Goal: Information Seeking & Learning: Check status

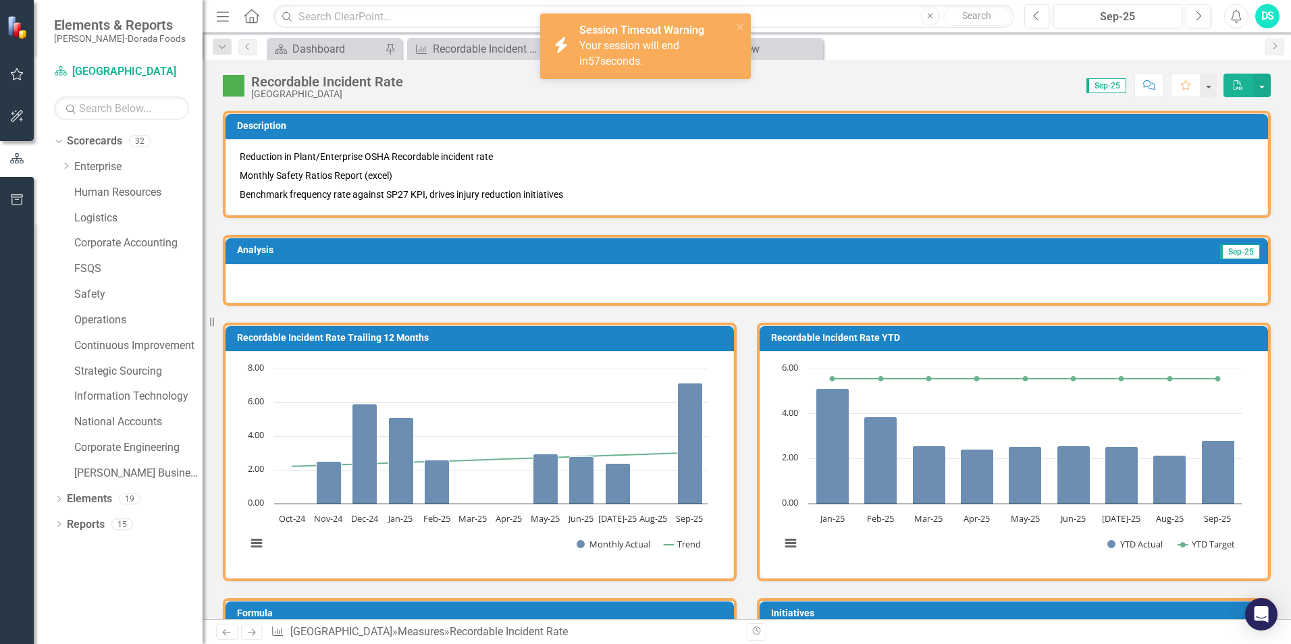
scroll to position [851, 0]
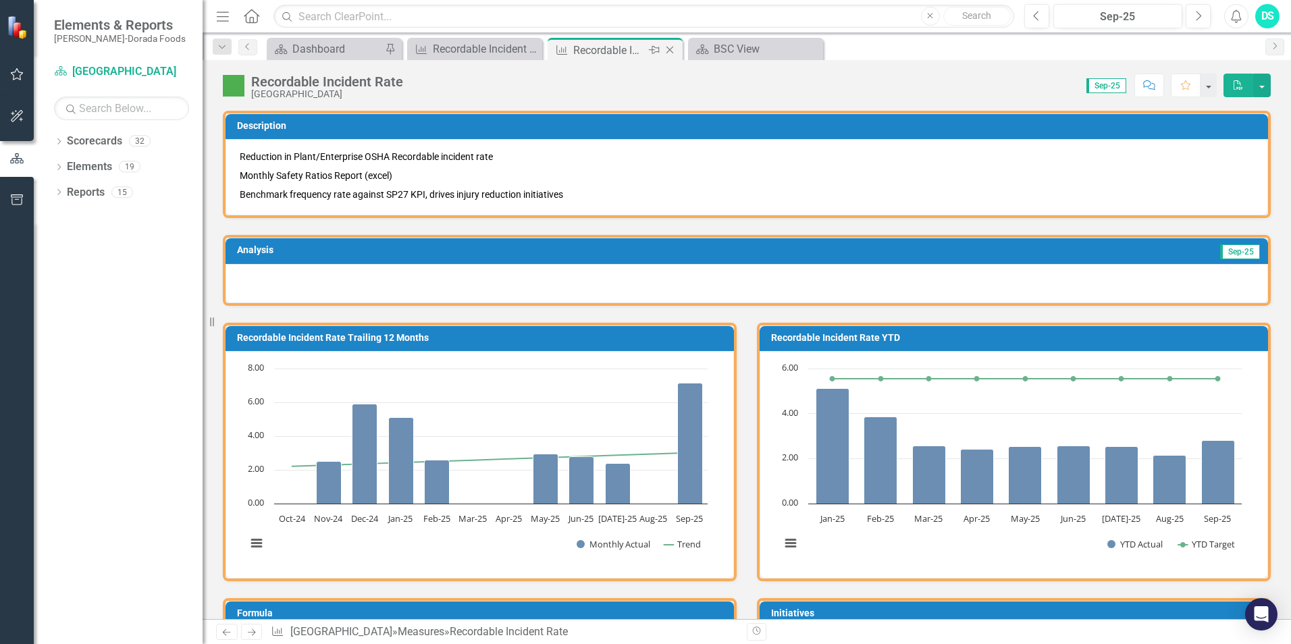
click at [675, 49] on icon "Close" at bounding box center [669, 50] width 13 height 11
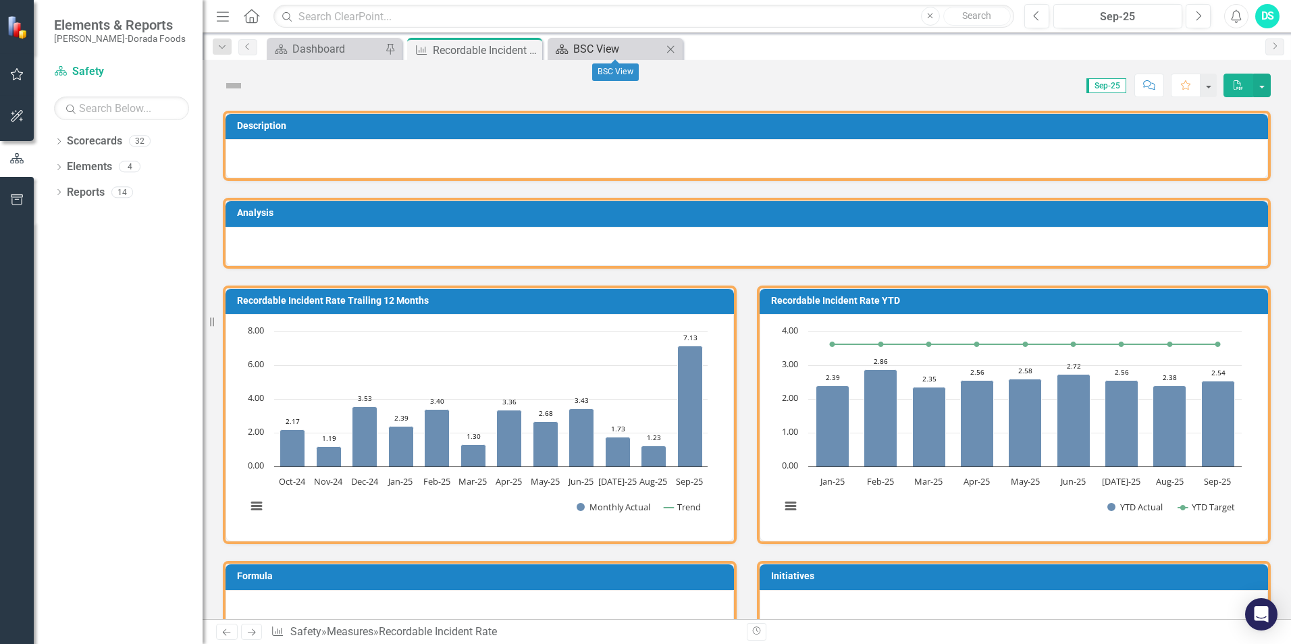
click at [645, 49] on div "BSC View" at bounding box center [617, 48] width 89 height 17
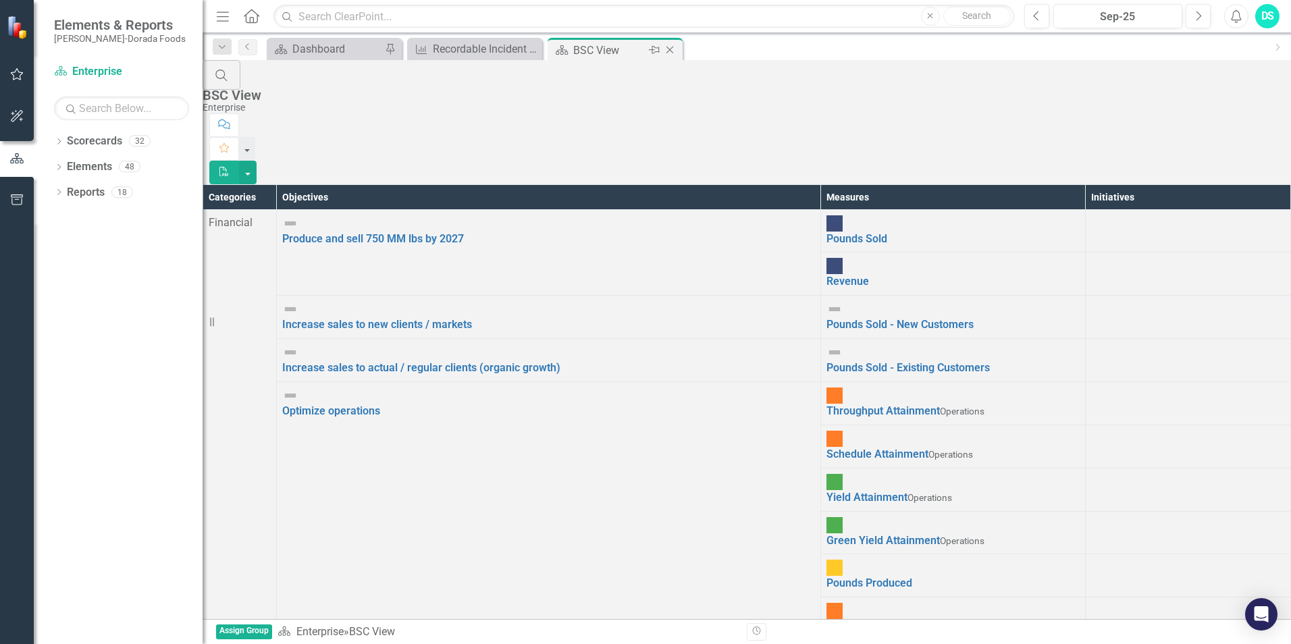
click at [670, 51] on icon "Close" at bounding box center [669, 50] width 13 height 11
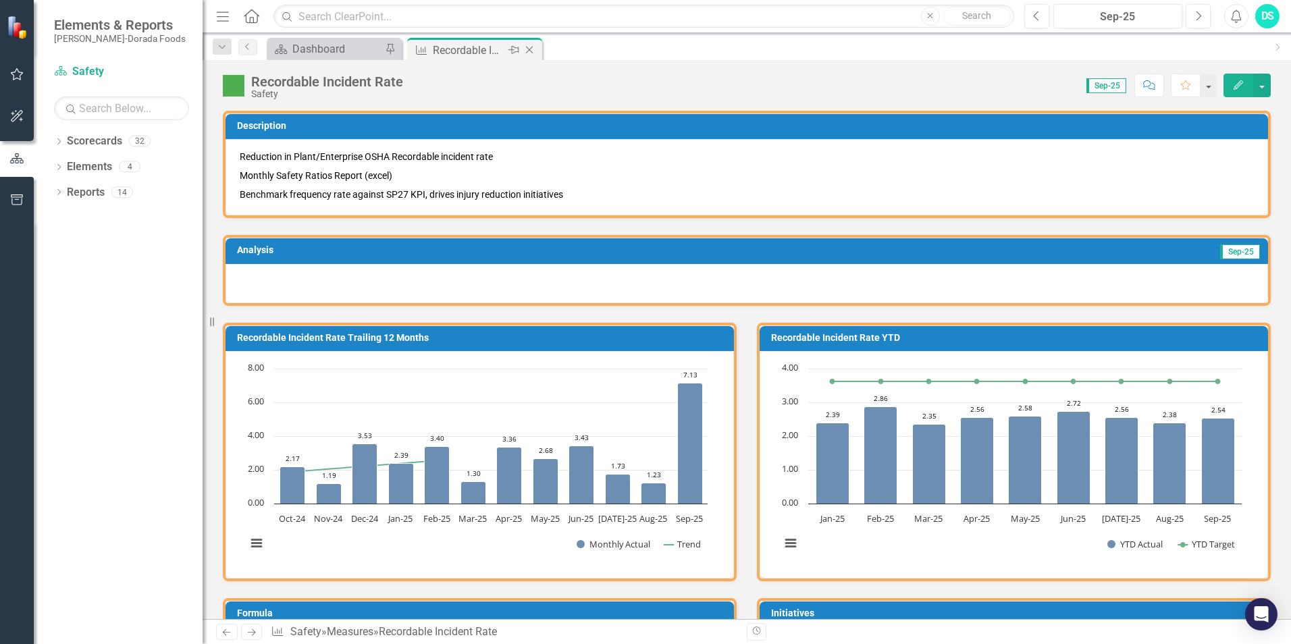
click at [479, 53] on div "Recordable Incident Rate" at bounding box center [469, 50] width 72 height 17
click at [530, 49] on icon "Close" at bounding box center [528, 50] width 13 height 11
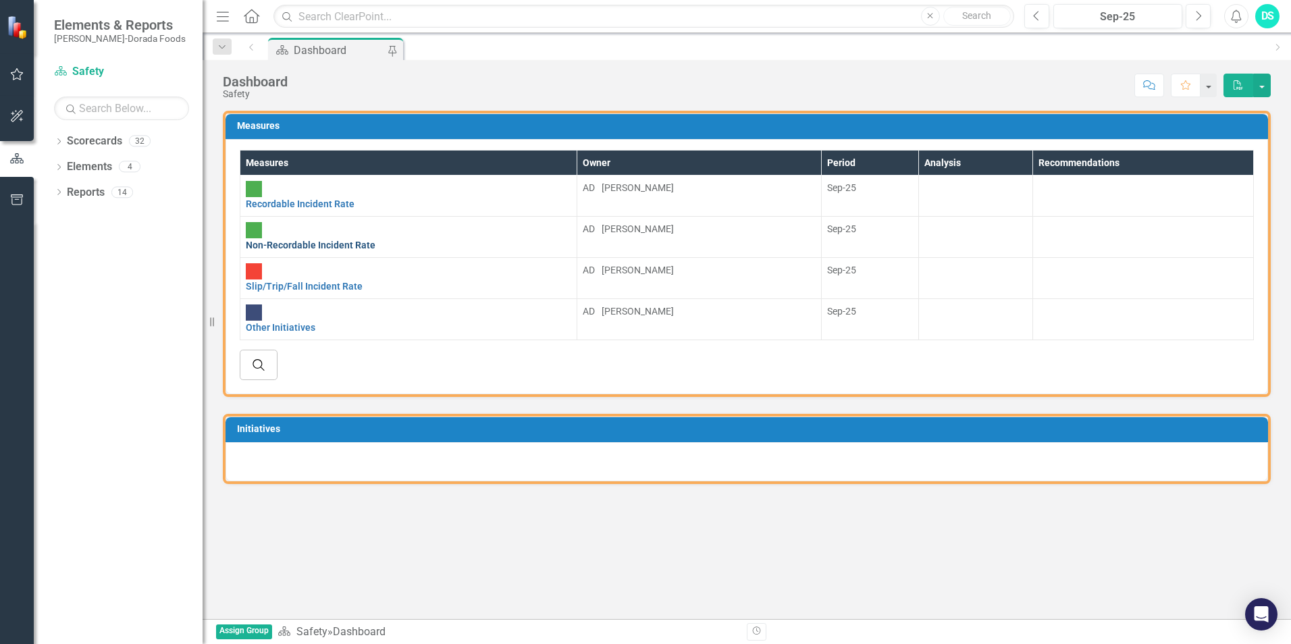
click at [335, 240] on link "Non-Recordable Incident Rate" at bounding box center [311, 245] width 130 height 11
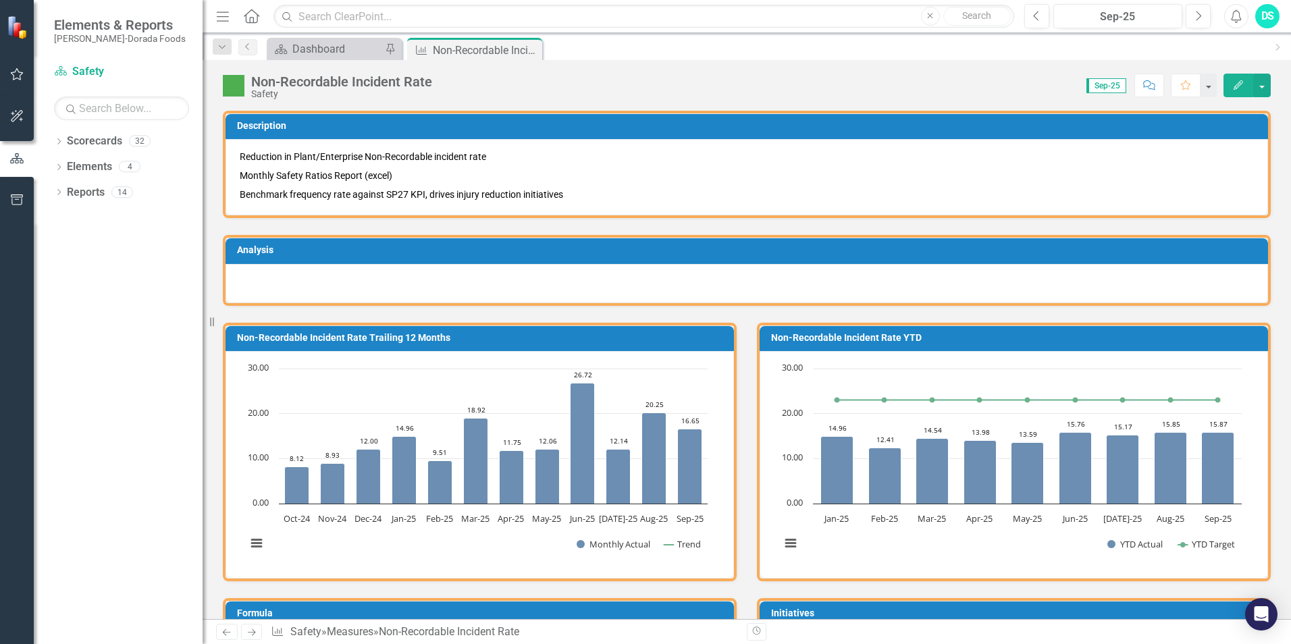
scroll to position [472, 0]
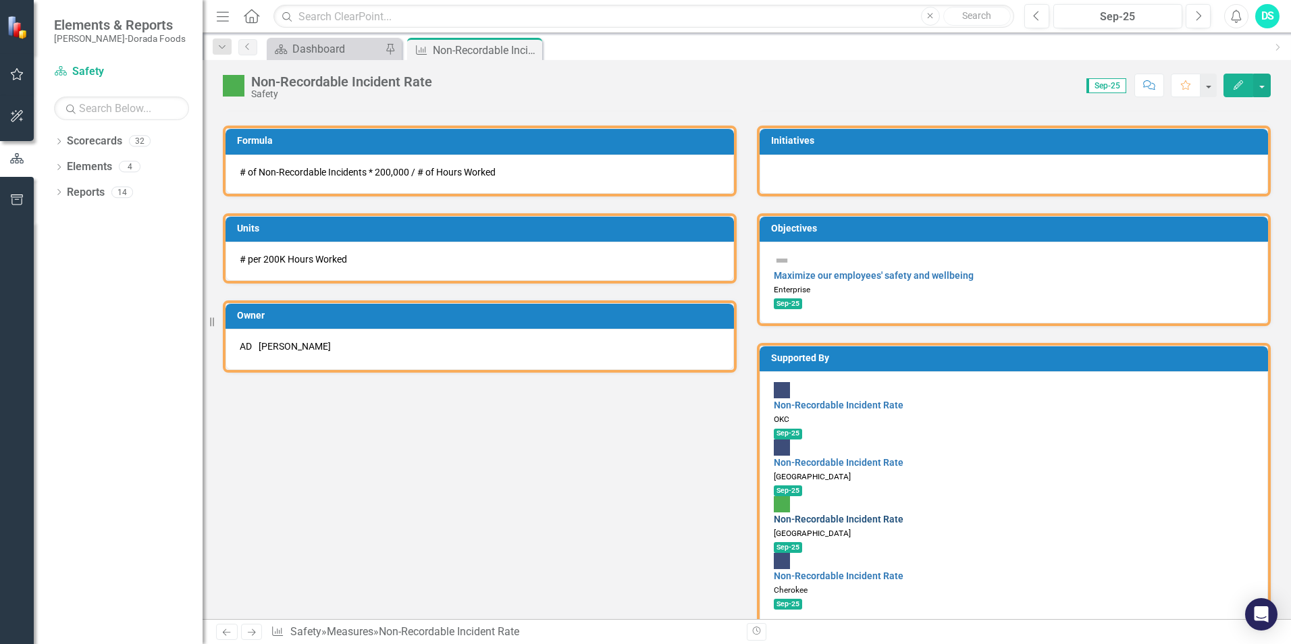
click at [833, 514] on link "Non-Recordable Incident Rate" at bounding box center [839, 519] width 130 height 11
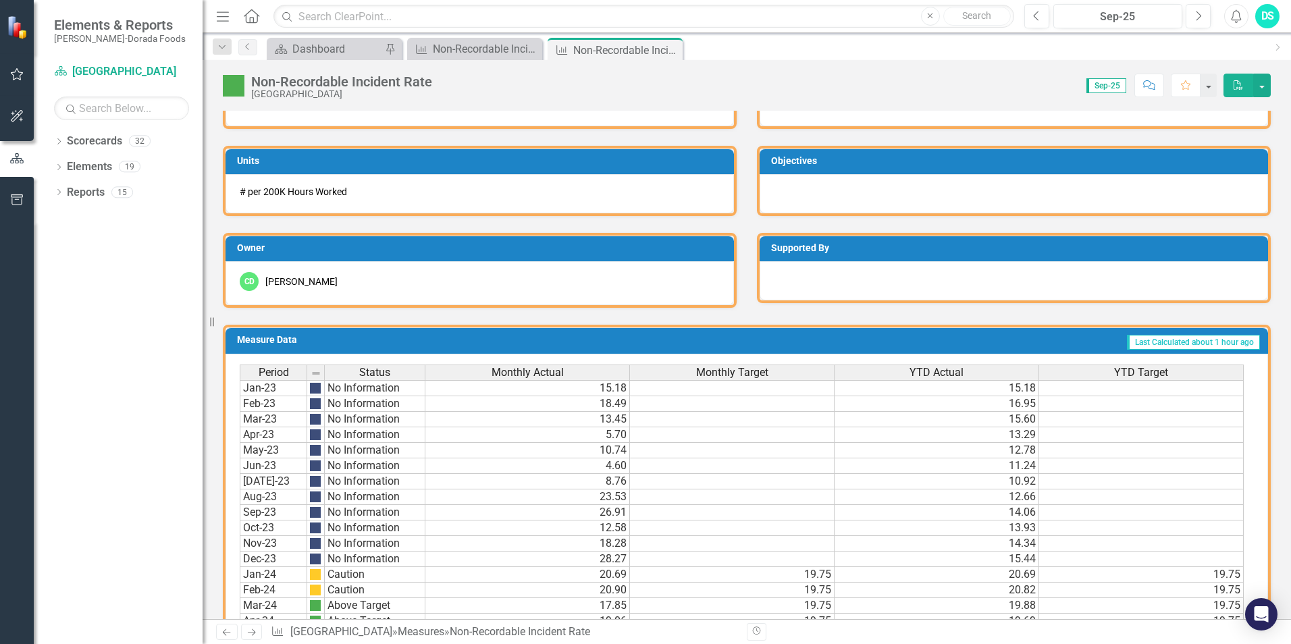
scroll to position [851, 0]
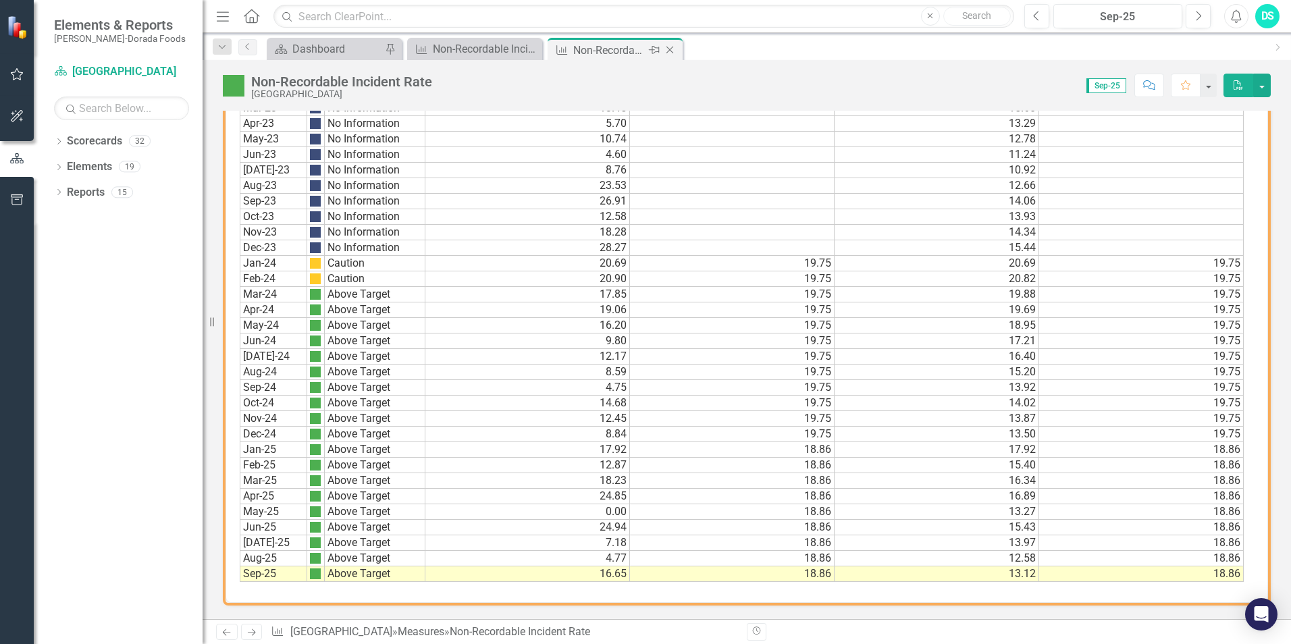
click at [672, 49] on icon "Close" at bounding box center [669, 50] width 13 height 11
